Goal: Task Accomplishment & Management: Use online tool/utility

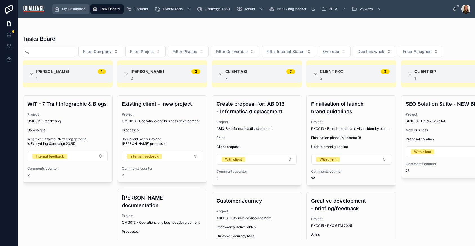
click at [81, 11] on span "My Dashboard" at bounding box center [73, 9] width 23 height 5
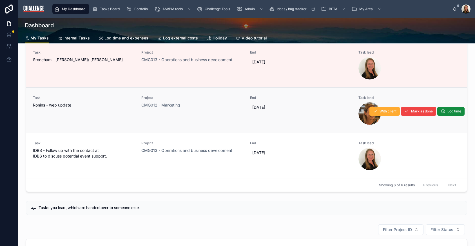
scroll to position [61, 0]
click at [92, 115] on div "Task Ronins - web update" at bounding box center [84, 109] width 102 height 29
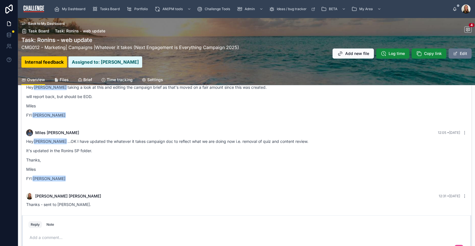
scroll to position [72, 0]
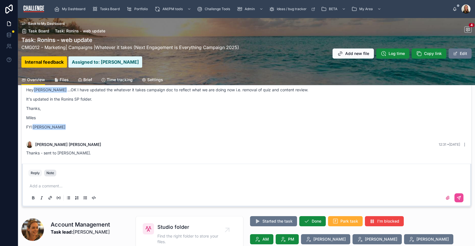
click at [49, 173] on div "Note" at bounding box center [50, 173] width 8 height 5
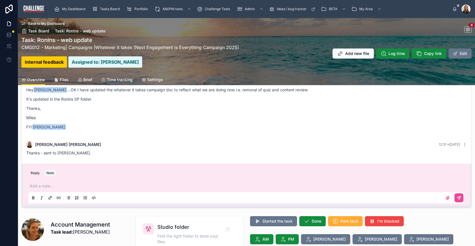
click at [47, 184] on p at bounding box center [248, 186] width 436 height 6
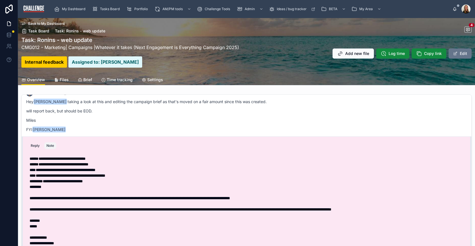
scroll to position [121, 0]
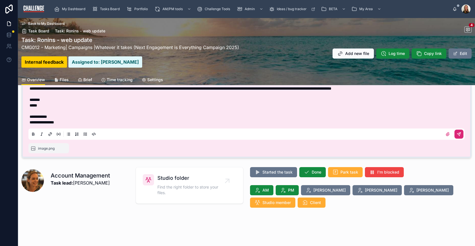
click at [455, 131] on button at bounding box center [458, 133] width 9 height 9
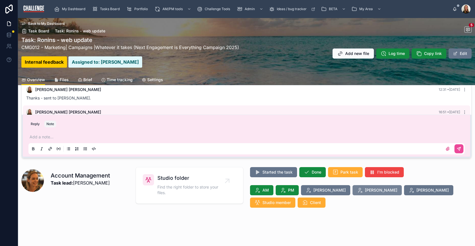
click at [365, 192] on span "[PERSON_NAME]" at bounding box center [381, 190] width 32 height 6
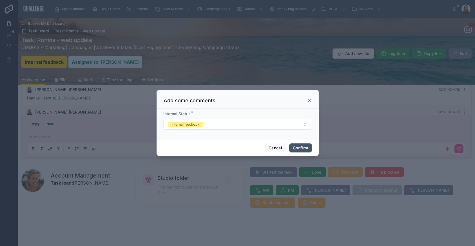
click at [301, 149] on button "Confirm" at bounding box center [300, 147] width 23 height 9
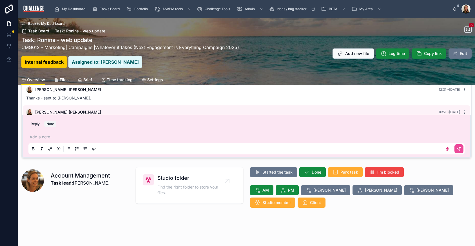
click at [46, 23] on span "Back to My Dashboard" at bounding box center [46, 23] width 36 height 5
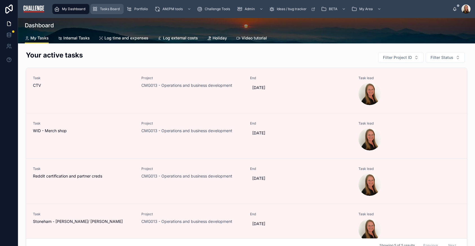
click at [104, 10] on span "Tasks Board" at bounding box center [110, 9] width 20 height 5
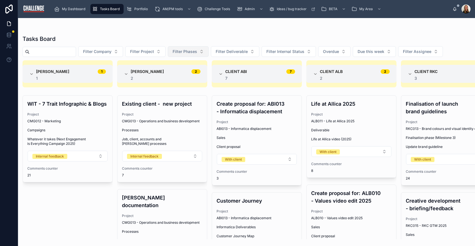
click at [209, 53] on button "Filter Phases" at bounding box center [188, 51] width 41 height 11
click at [70, 51] on input "text" at bounding box center [53, 52] width 46 height 8
type input "*******"
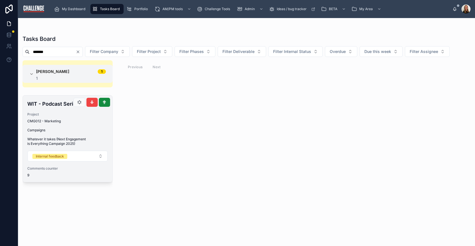
click at [58, 126] on div "WIT - Podcast Series Project CMG012 - Marketing Campaigns Whatever it takes (Ne…" at bounding box center [68, 138] width 90 height 86
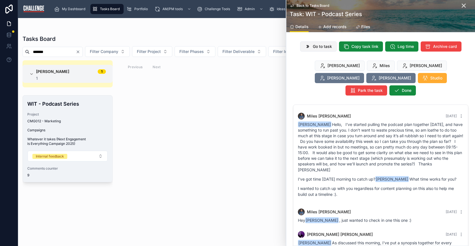
click at [313, 48] on span "Go to task" at bounding box center [322, 47] width 19 height 6
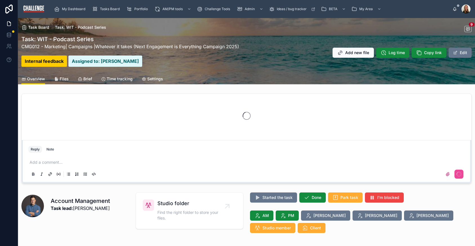
click at [65, 80] on span "Files" at bounding box center [64, 79] width 9 height 6
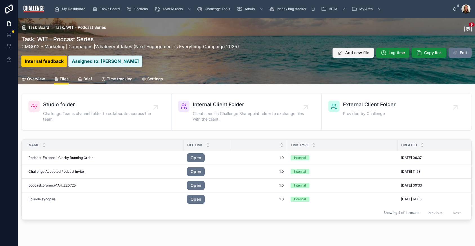
click at [353, 55] on span "Add new file" at bounding box center [357, 53] width 24 height 6
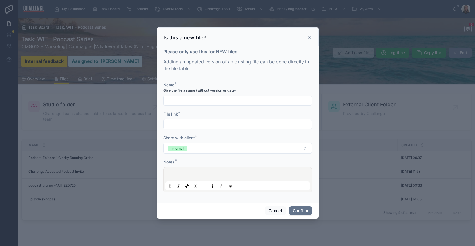
click at [190, 100] on input "text" at bounding box center [238, 101] width 148 height 8
type input "*"
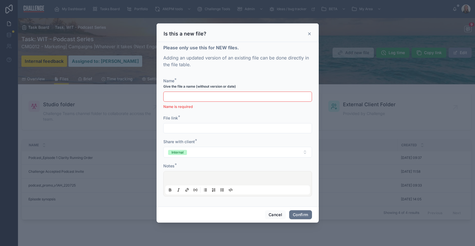
type input "*"
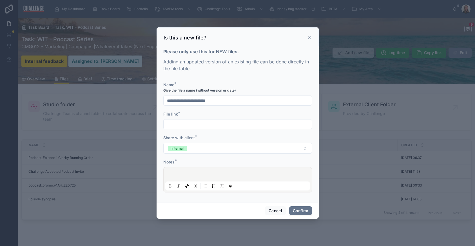
type input "**********"
click at [212, 126] on input "text" at bounding box center [238, 124] width 148 height 8
paste input "**********"
type input "**********"
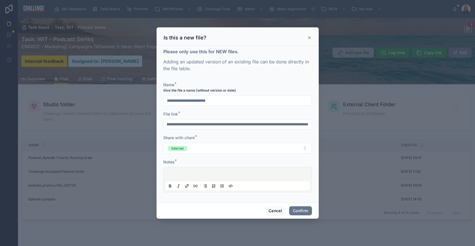
click at [193, 176] on div at bounding box center [237, 179] width 145 height 21
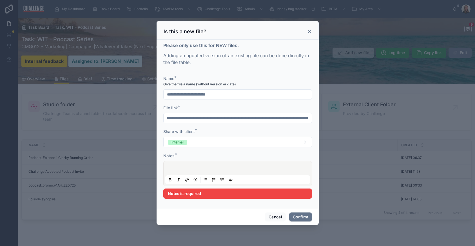
scroll to position [0, 0]
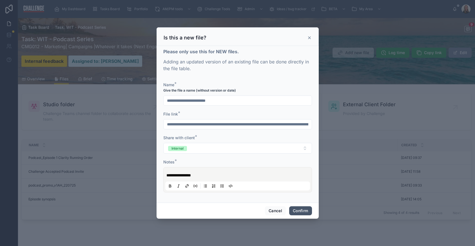
click at [301, 208] on button "Confirm" at bounding box center [300, 210] width 23 height 9
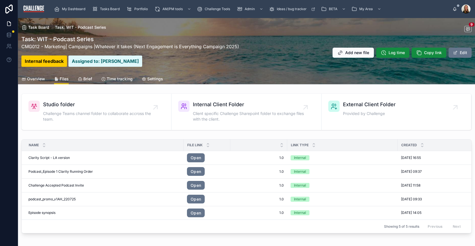
click at [36, 78] on span "Overview" at bounding box center [36, 79] width 18 height 6
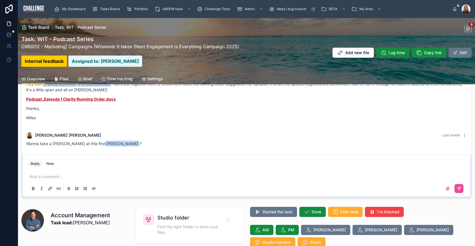
scroll to position [82, 0]
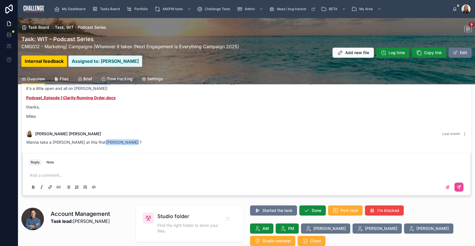
click at [47, 173] on p at bounding box center [248, 175] width 436 height 6
click at [68, 175] on span "**********" at bounding box center [53, 175] width 47 height 4
click at [177, 174] on p "**********" at bounding box center [248, 175] width 436 height 6
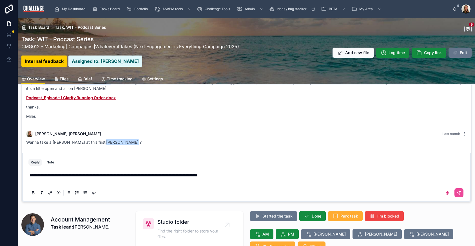
scroll to position [70, 0]
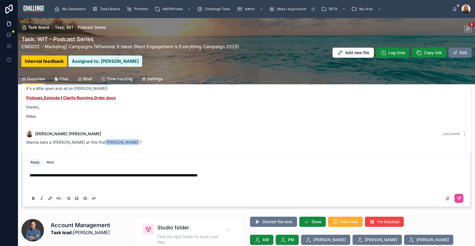
click at [281, 166] on div "Reply Note" at bounding box center [246, 162] width 443 height 9
click at [269, 171] on div "**********" at bounding box center [246, 186] width 436 height 35
drag, startPoint x: 253, startPoint y: 180, endPoint x: 256, endPoint y: 175, distance: 6.6
click at [253, 180] on p at bounding box center [248, 181] width 436 height 6
click at [256, 175] on p "**********" at bounding box center [248, 175] width 436 height 6
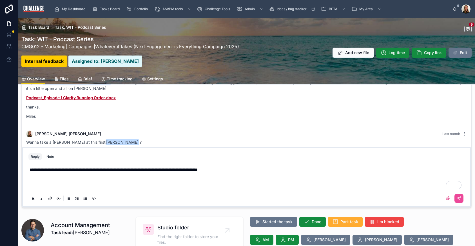
scroll to position [65, 0]
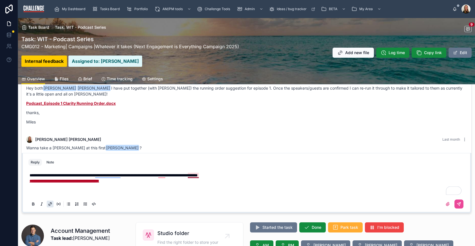
click at [192, 176] on span "**********" at bounding box center [114, 175] width 168 height 4
click at [182, 185] on p "To enrich screen reader interactions, please activate Accessibility in Grammarl…" at bounding box center [248, 187] width 436 height 6
click at [457, 202] on icon at bounding box center [459, 204] width 5 height 5
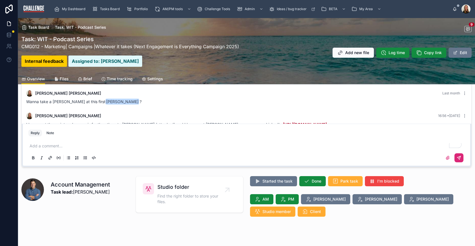
scroll to position [120, 0]
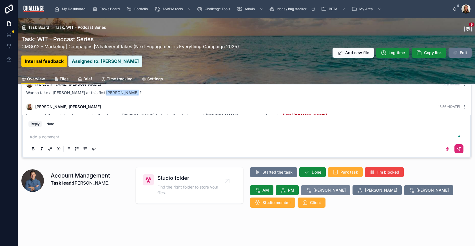
click at [313, 190] on span "[PERSON_NAME]" at bounding box center [329, 190] width 32 height 6
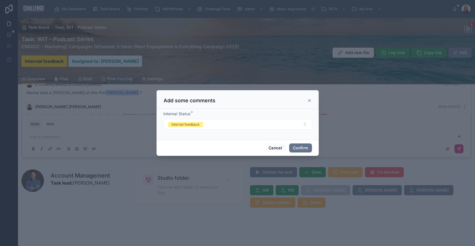
click at [305, 142] on div "Cancel Confirm" at bounding box center [238, 148] width 162 height 16
drag, startPoint x: 303, startPoint y: 148, endPoint x: 304, endPoint y: 154, distance: 6.6
click at [303, 147] on button "Confirm" at bounding box center [300, 147] width 23 height 9
